Goal: Task Accomplishment & Management: Manage account settings

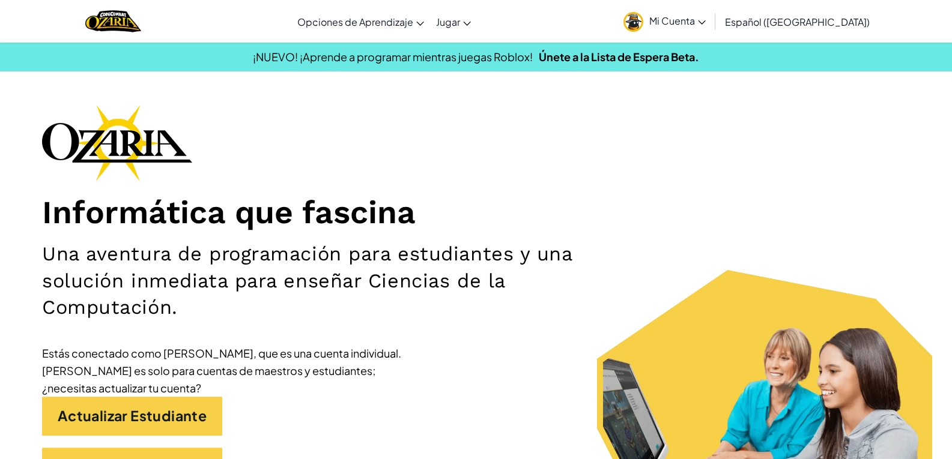
click at [688, 14] on span "Mi Cuenta" at bounding box center [677, 20] width 56 height 13
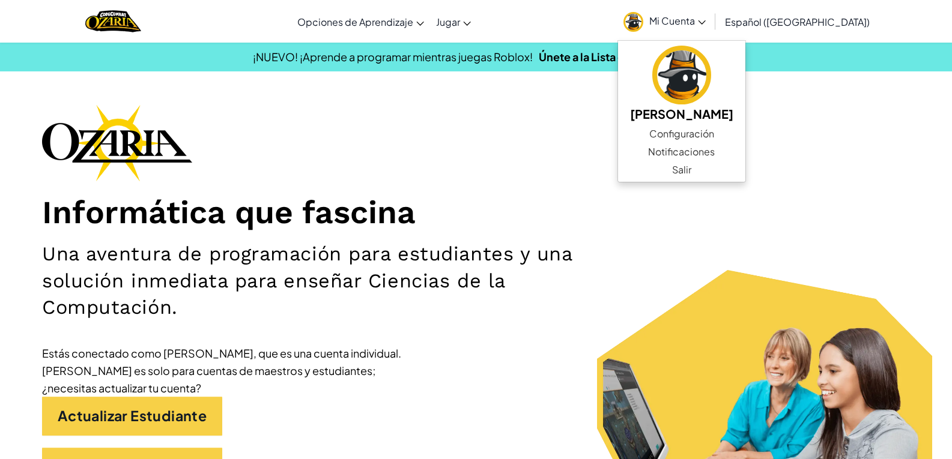
click at [690, 23] on span "Mi Cuenta" at bounding box center [677, 20] width 56 height 13
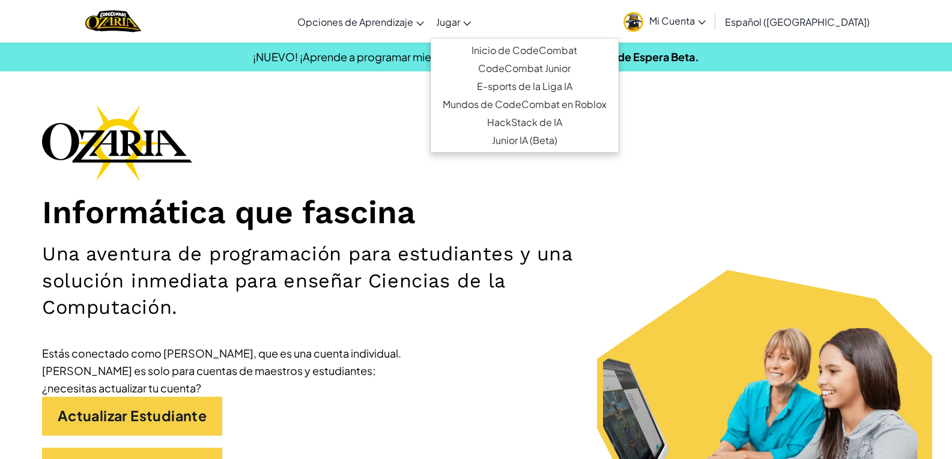
click at [477, 29] on link "Jugar" at bounding box center [453, 21] width 47 height 32
drag, startPoint x: 650, startPoint y: 100, endPoint x: 650, endPoint y: 92, distance: 7.2
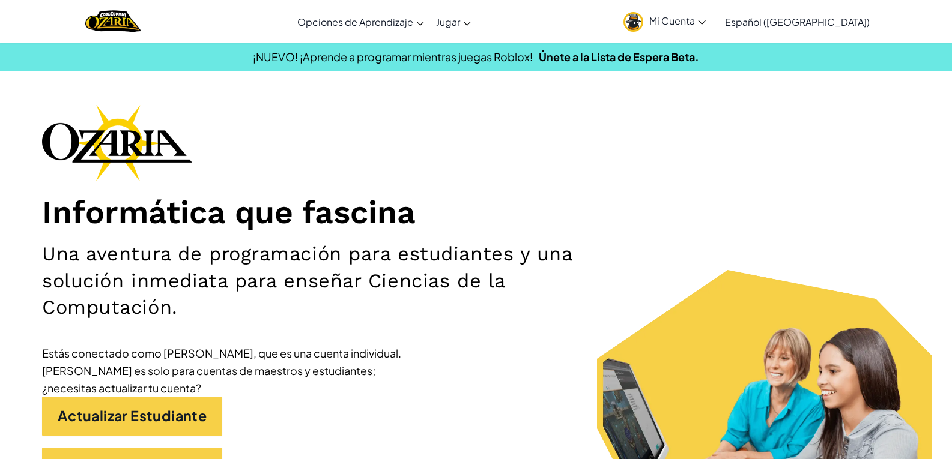
click at [685, 18] on span "Mi Cuenta" at bounding box center [677, 20] width 56 height 13
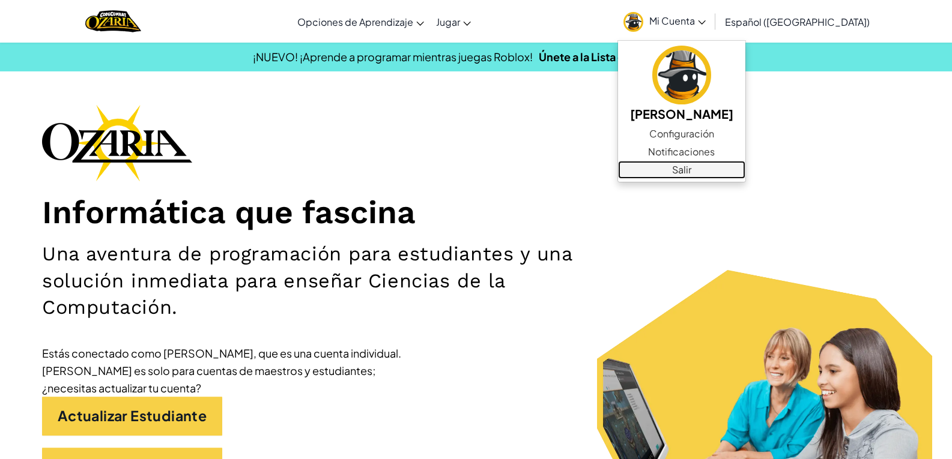
click at [687, 167] on link "Salir" at bounding box center [681, 170] width 127 height 18
